Goal: Navigation & Orientation: Go to known website

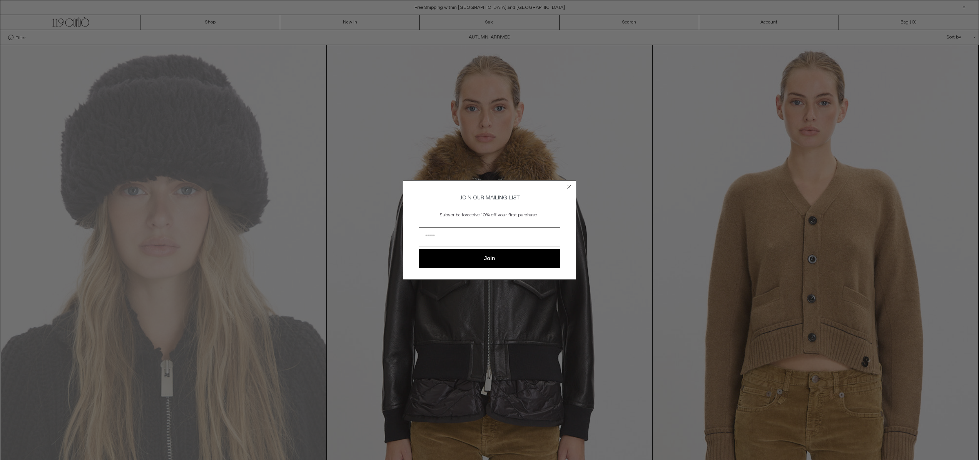
click at [499, 185] on circle "Close dialog" at bounding box center [568, 186] width 7 height 7
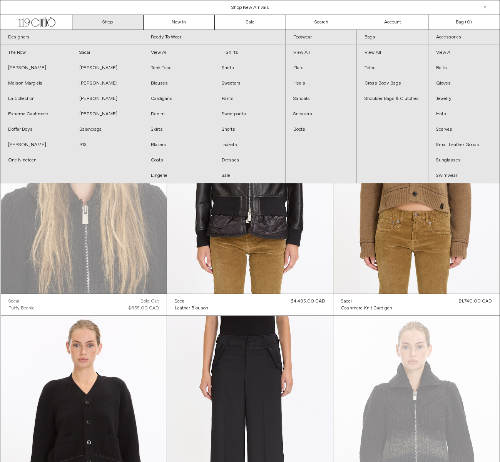
click at [110, 23] on link "Shop" at bounding box center [107, 22] width 71 height 15
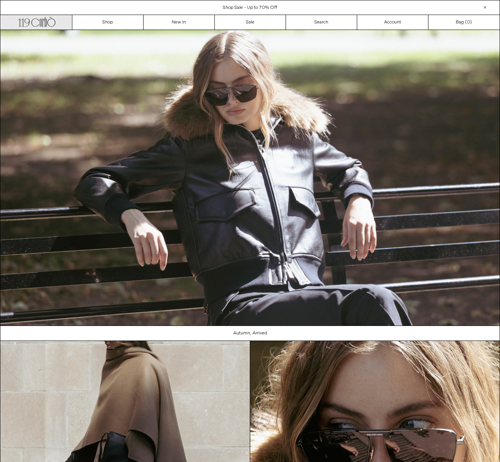
click at [34, 24] on icon ".cls-1, .cls-2 { fill: #231f20; stroke: #231f20; stroke-miterlimit: 10; stroke-…" at bounding box center [37, 20] width 38 height 11
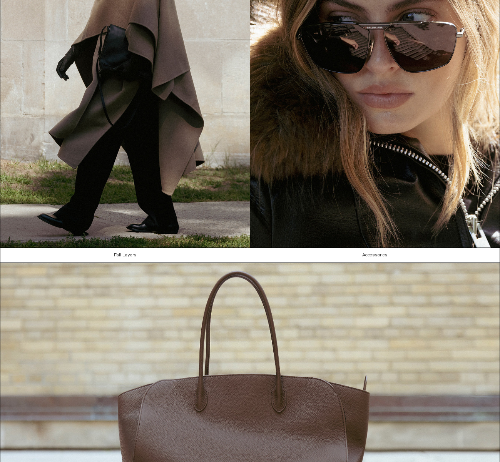
scroll to position [517, 0]
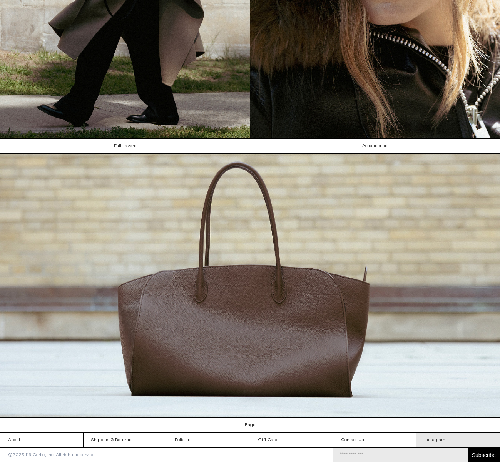
click at [437, 440] on link "Instagram" at bounding box center [457, 440] width 83 height 15
